Goal: Find specific page/section: Find specific page/section

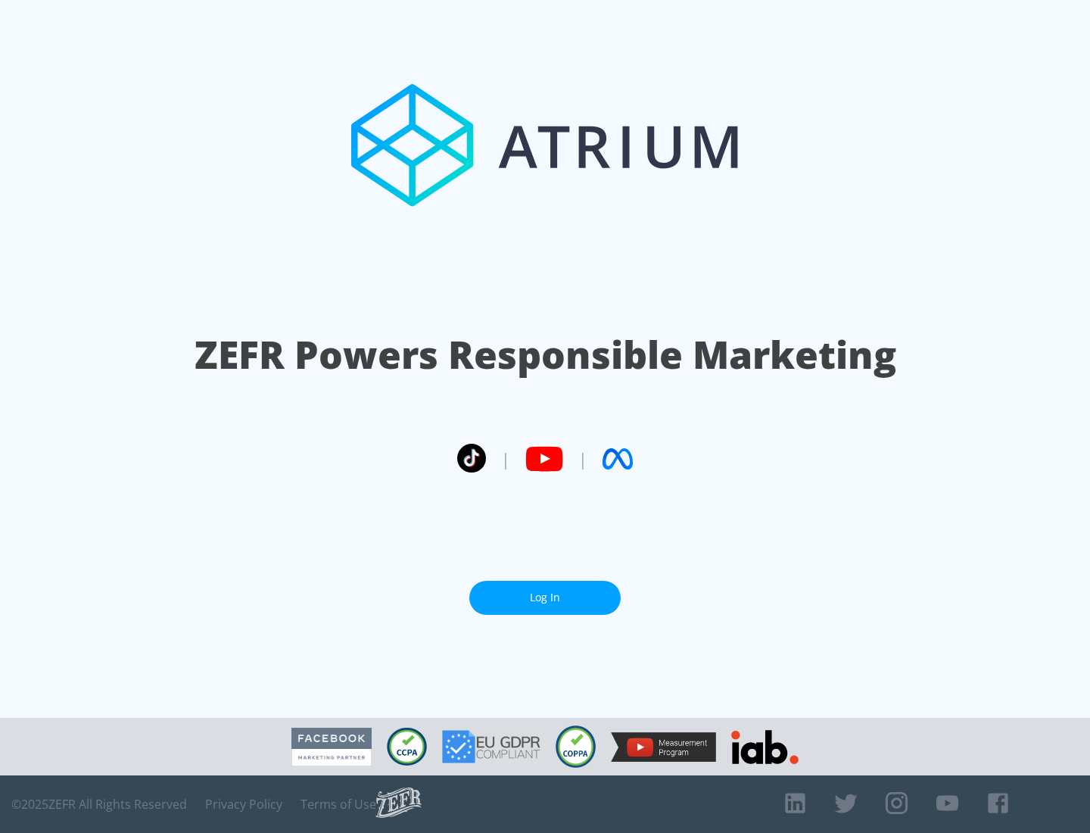
click at [545, 597] on link "Log In" at bounding box center [544, 598] width 151 height 34
